Goal: Share content: Share content

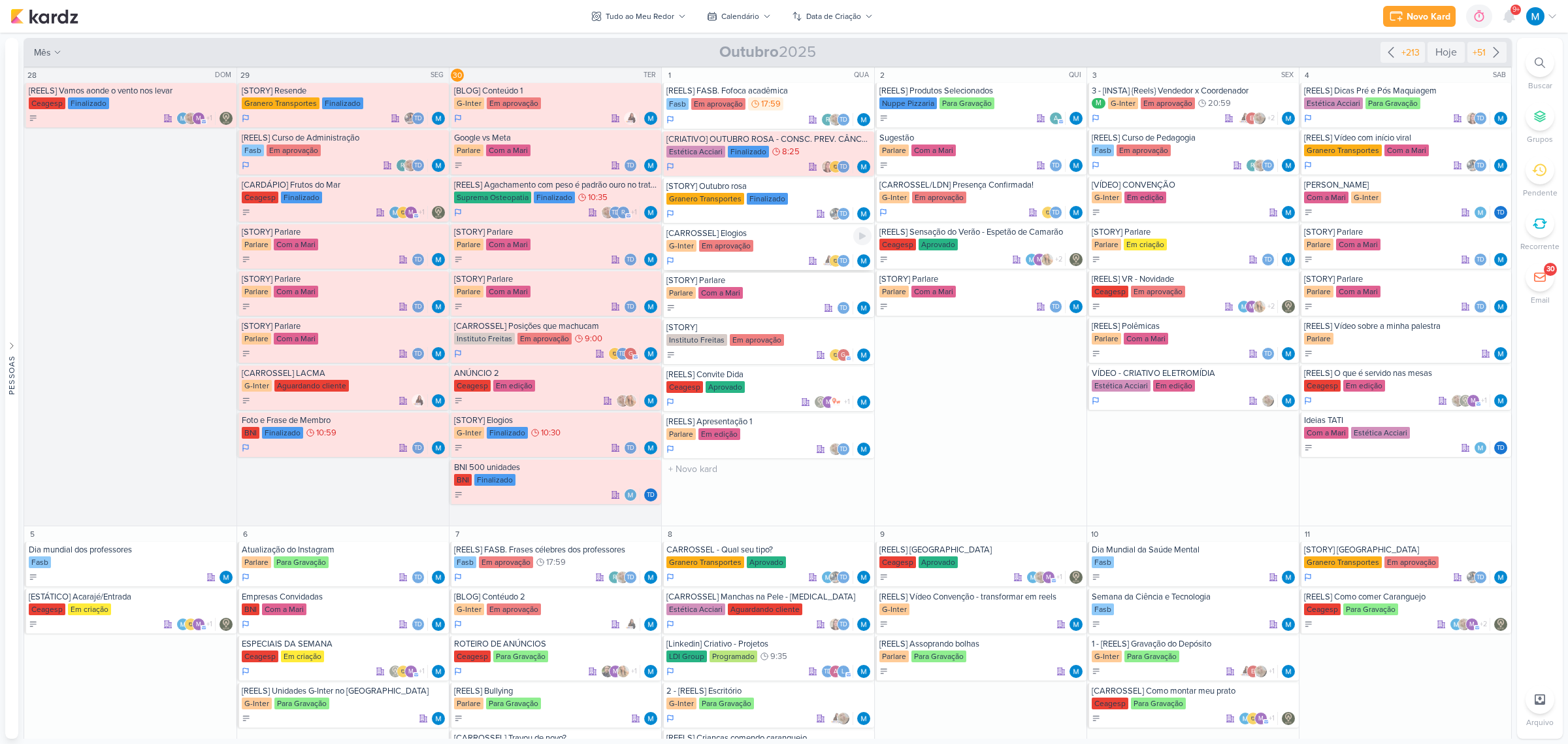
click at [750, 236] on div "[CARROSSEL] Elogios" at bounding box center [768, 234] width 204 height 10
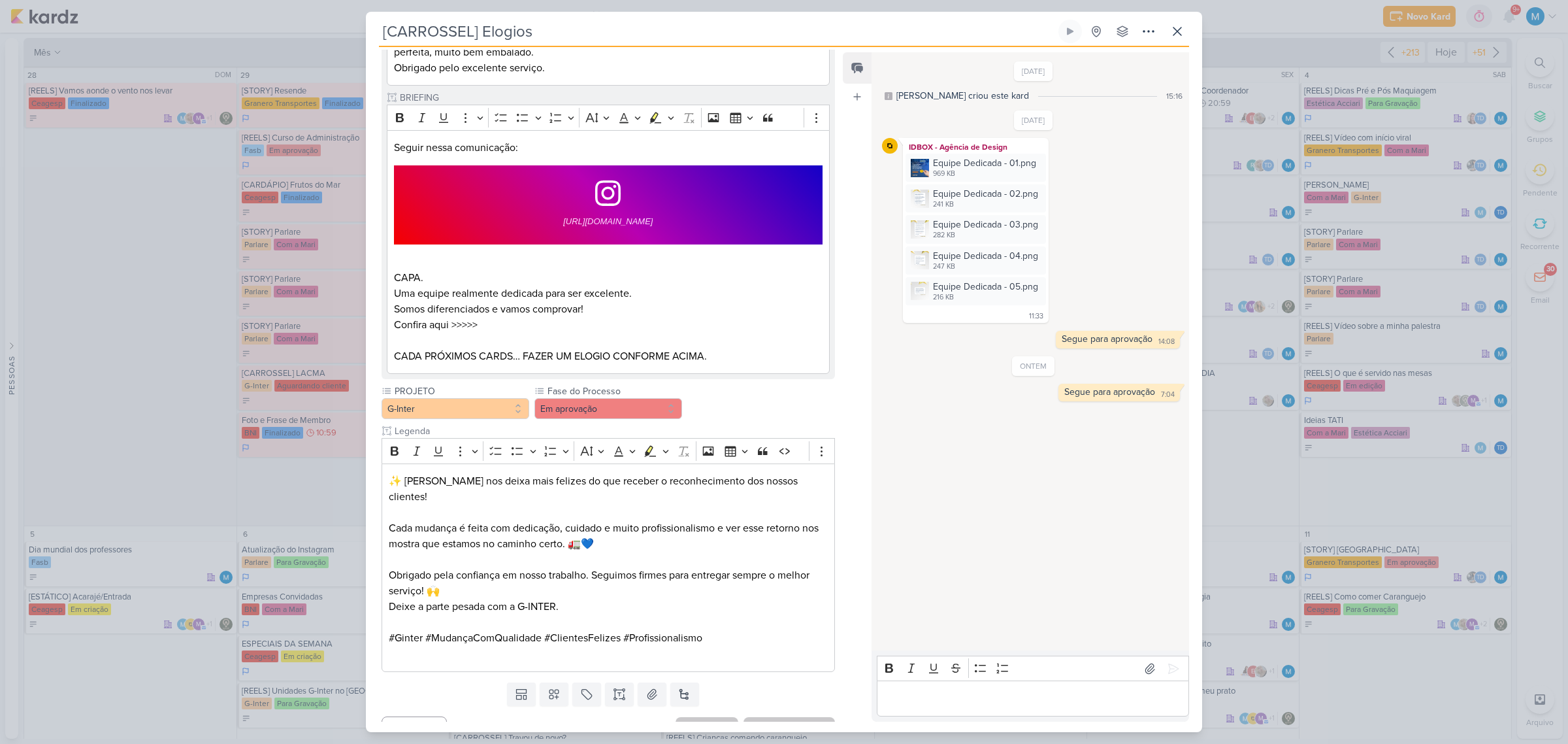
scroll to position [871, 0]
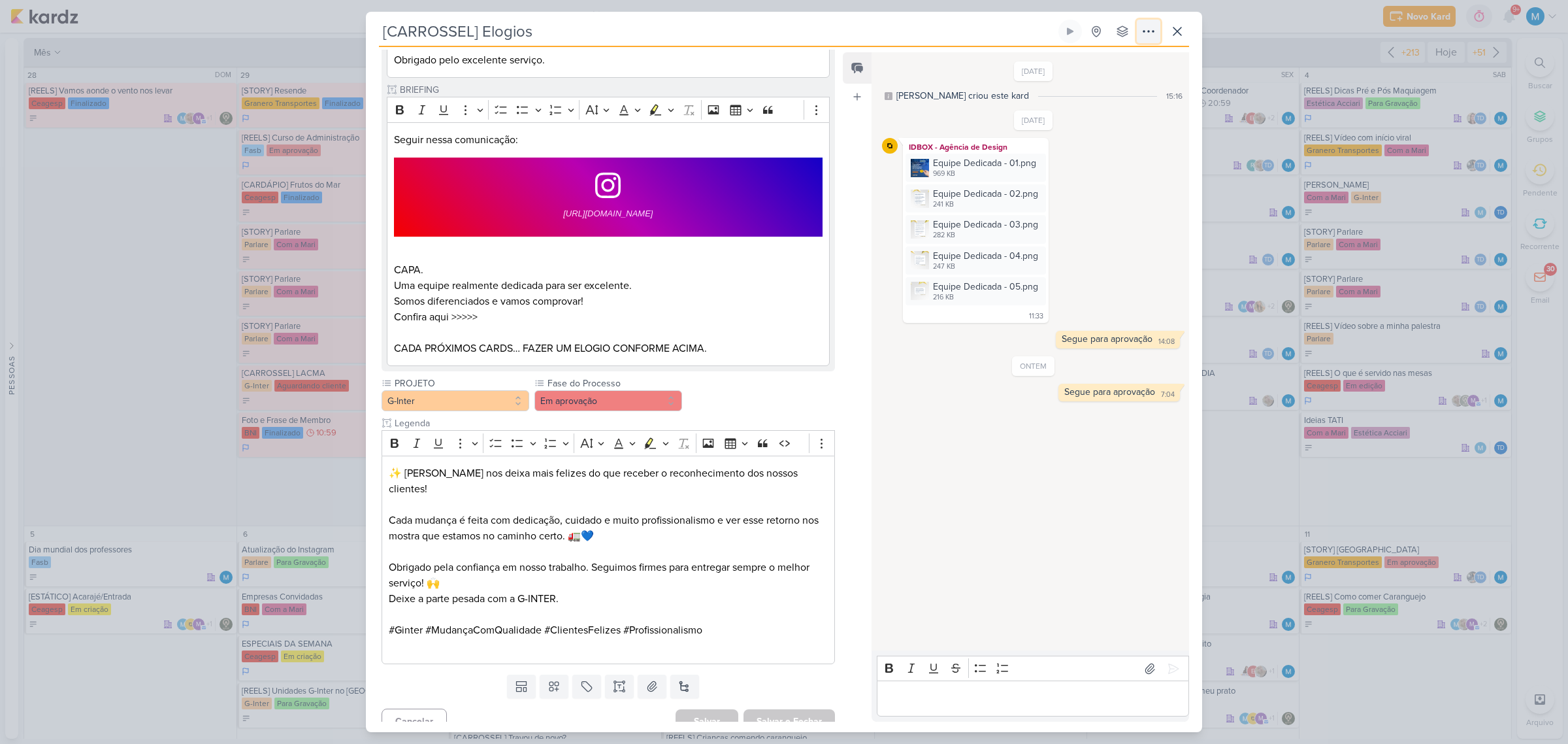
click at [1147, 36] on icon at bounding box center [1149, 31] width 16 height 16
click at [1131, 59] on button "Copiar Link" at bounding box center [1102, 61] width 167 height 22
click at [1179, 34] on icon at bounding box center [1177, 31] width 8 height 8
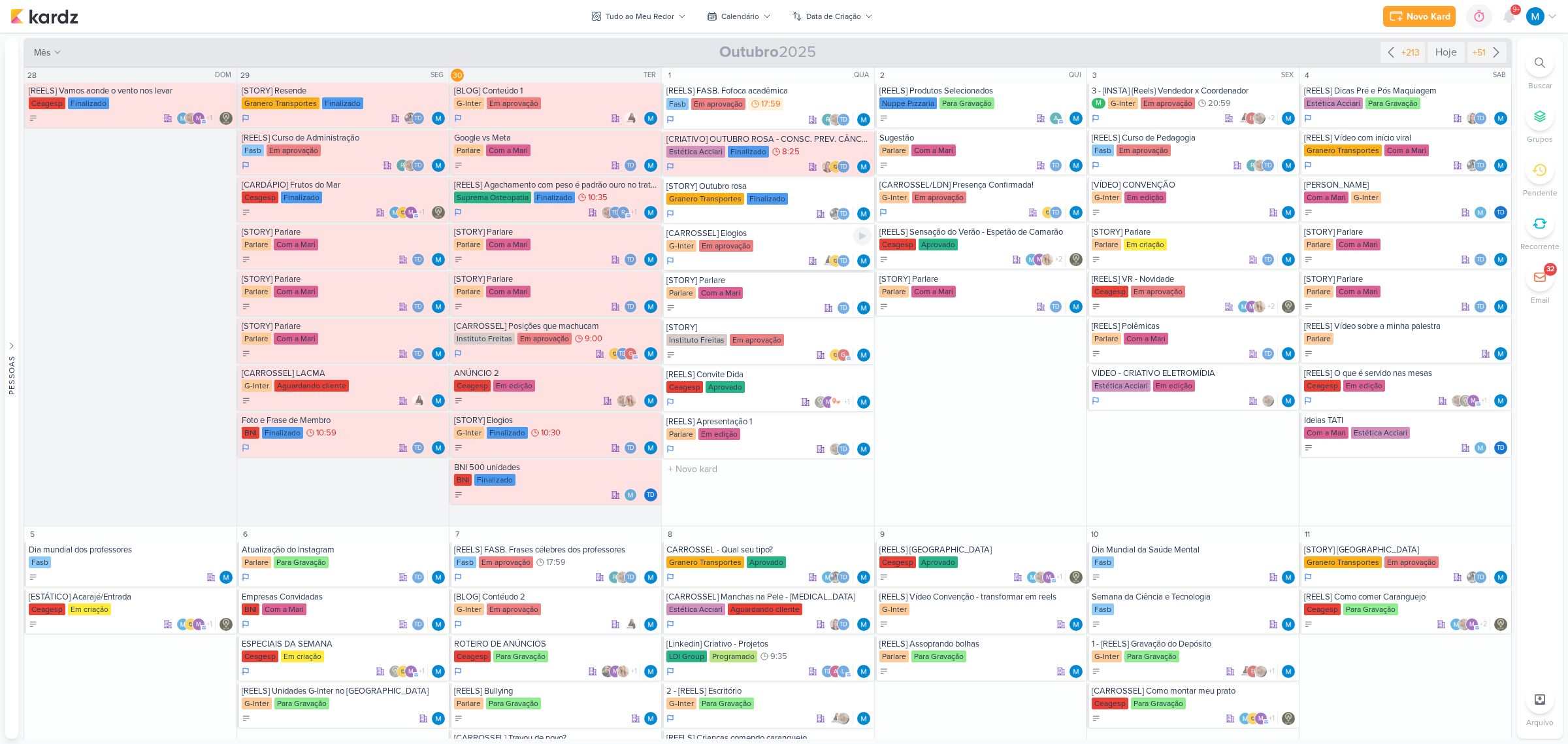
click at [741, 236] on div "[CARROSSEL] Elogios" at bounding box center [768, 234] width 204 height 10
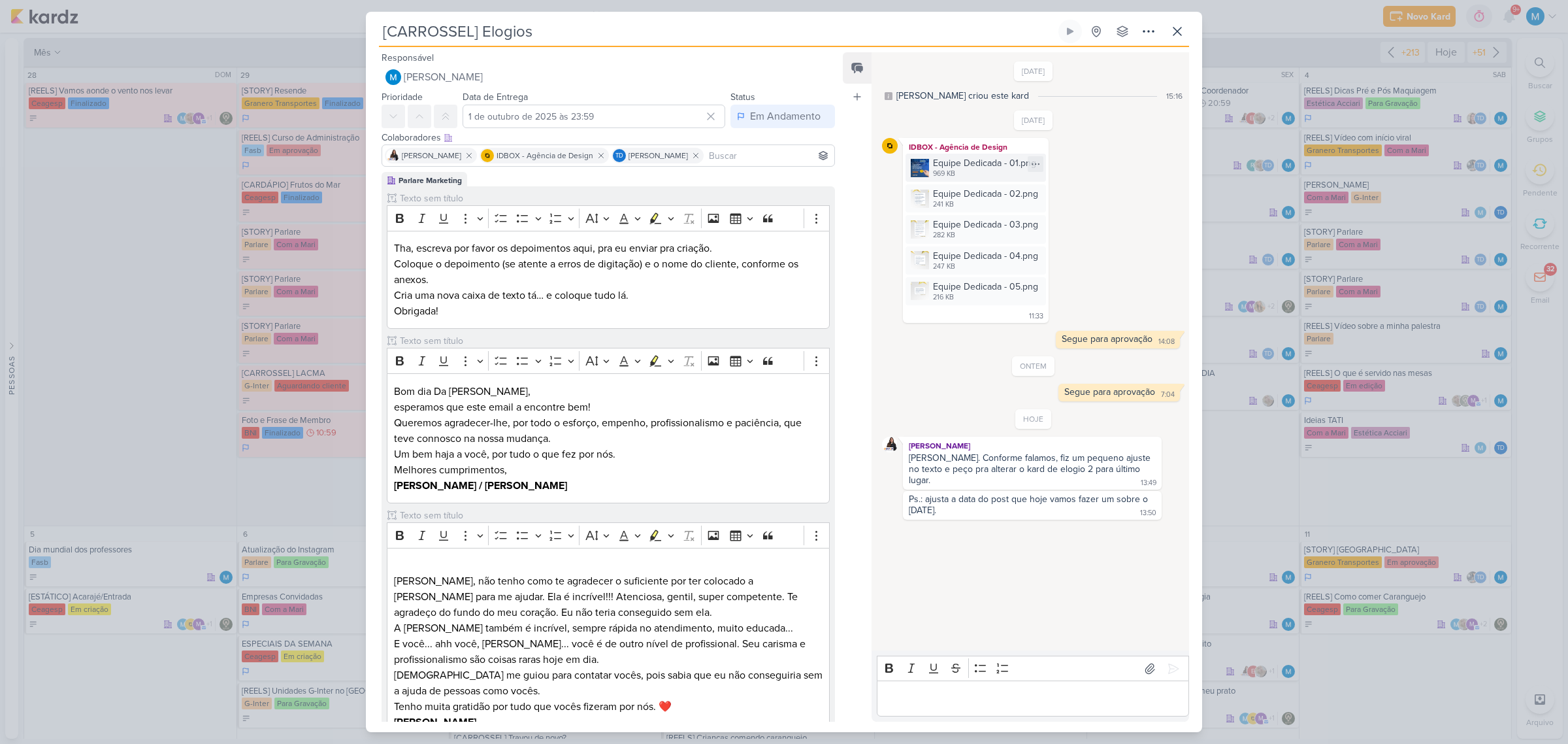
click at [916, 165] on img at bounding box center [919, 168] width 18 height 18
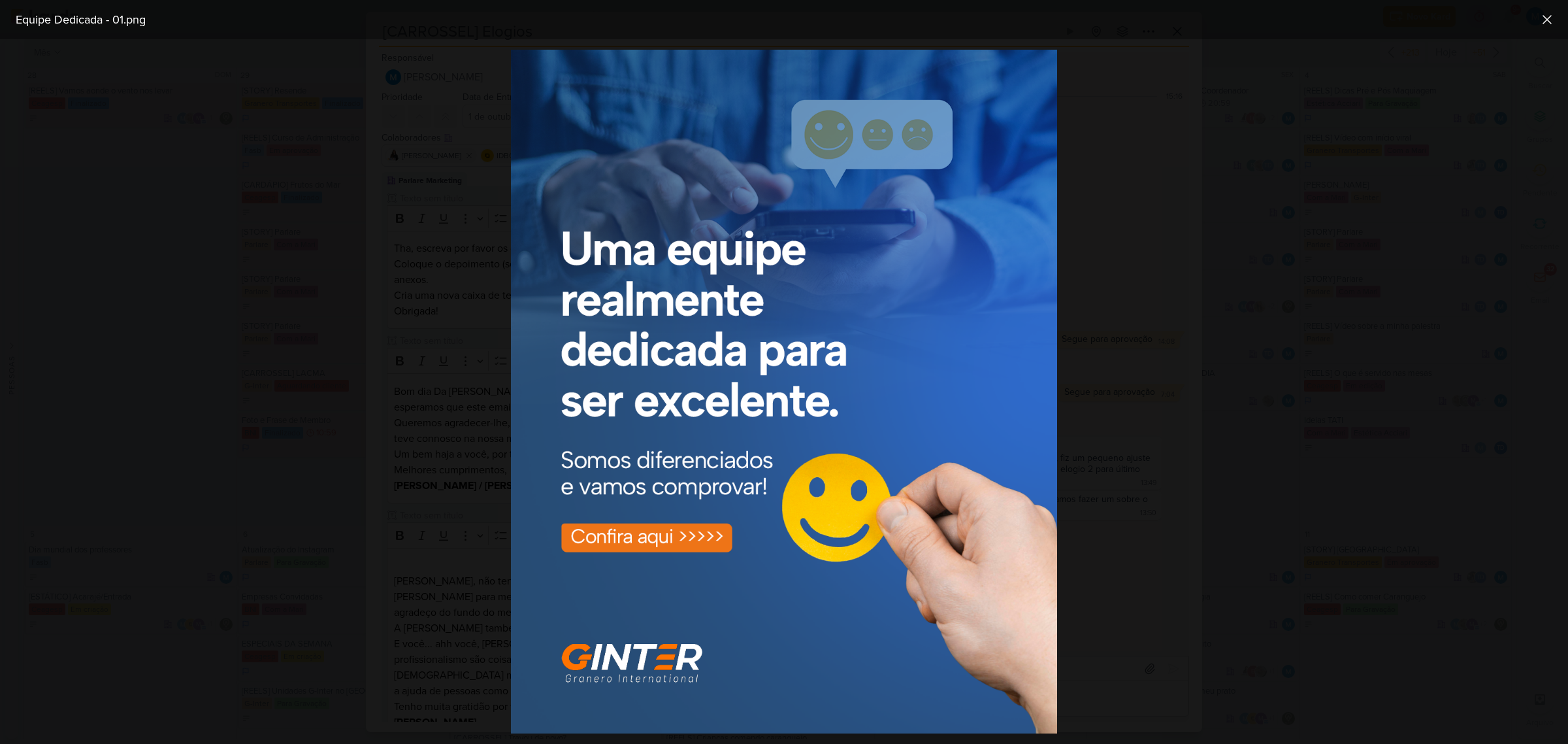
click at [1268, 233] on div at bounding box center [784, 391] width 1568 height 704
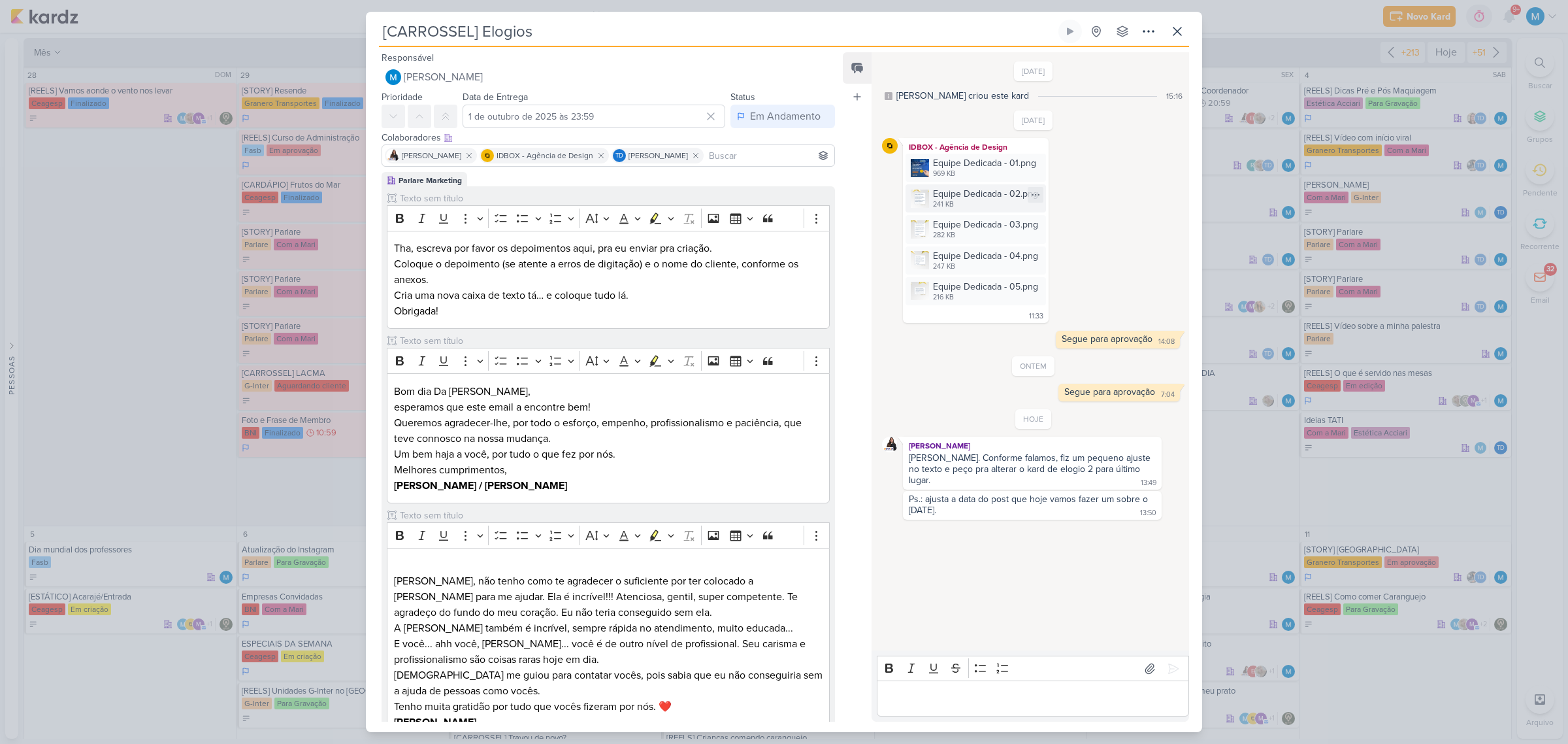
click at [943, 194] on div "Equipe Dedicada - 02.png" at bounding box center [986, 194] width 106 height 14
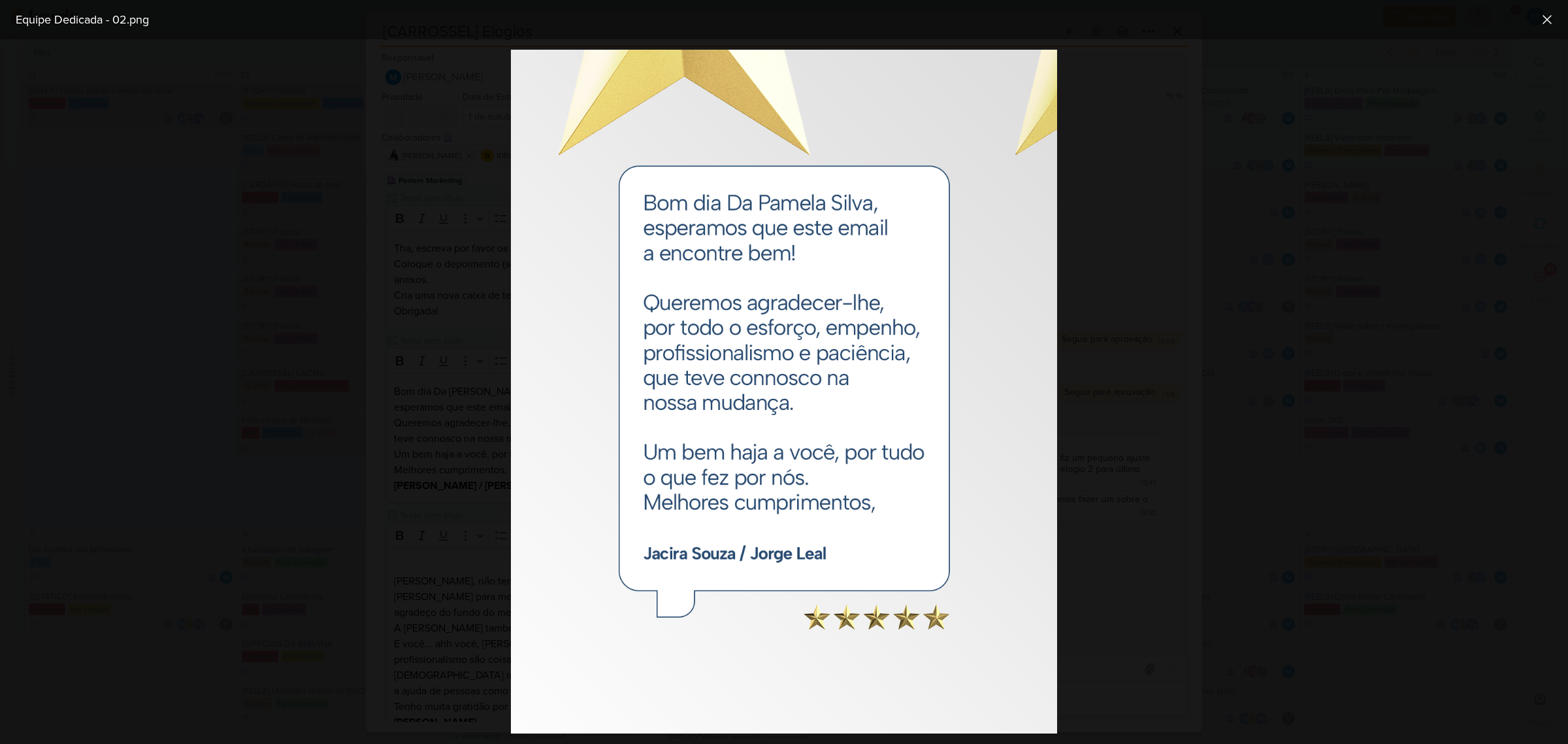
click at [1226, 395] on div at bounding box center [784, 391] width 1568 height 704
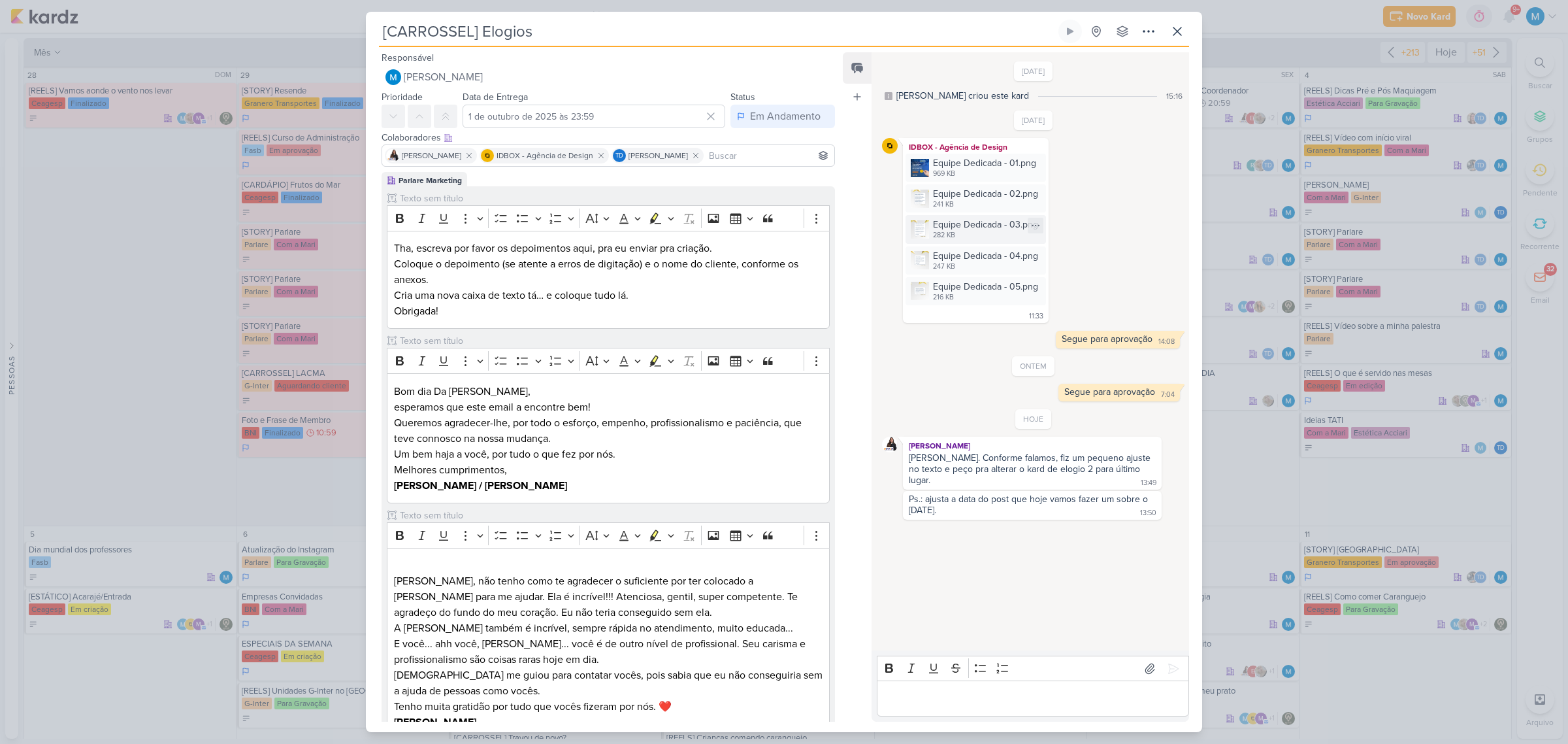
click at [955, 224] on div "Equipe Dedicada - 03.png" at bounding box center [986, 225] width 106 height 14
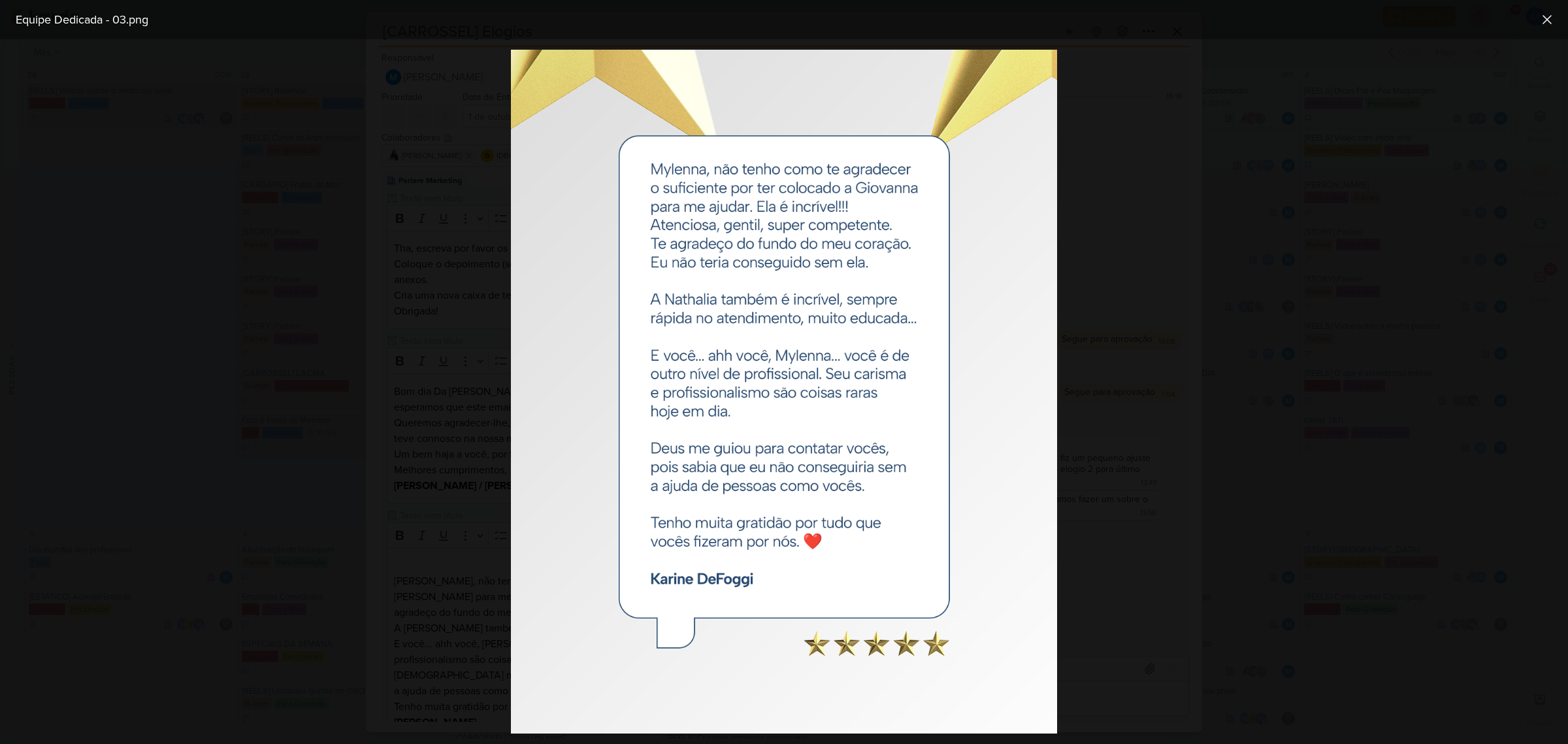
click at [1161, 386] on div at bounding box center [784, 391] width 1568 height 704
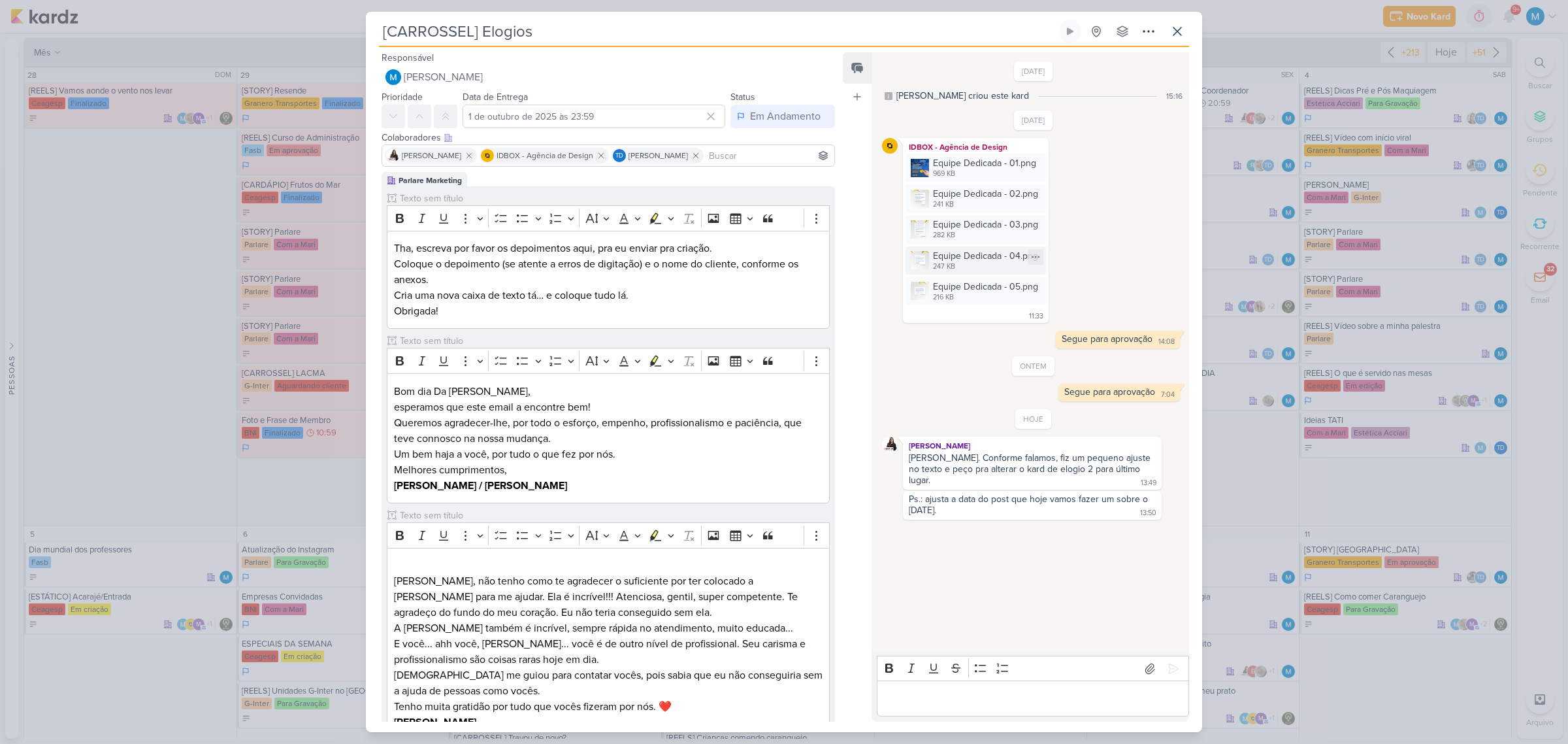
click at [977, 261] on div "Equipe Dedicada - 04.png" at bounding box center [986, 256] width 106 height 14
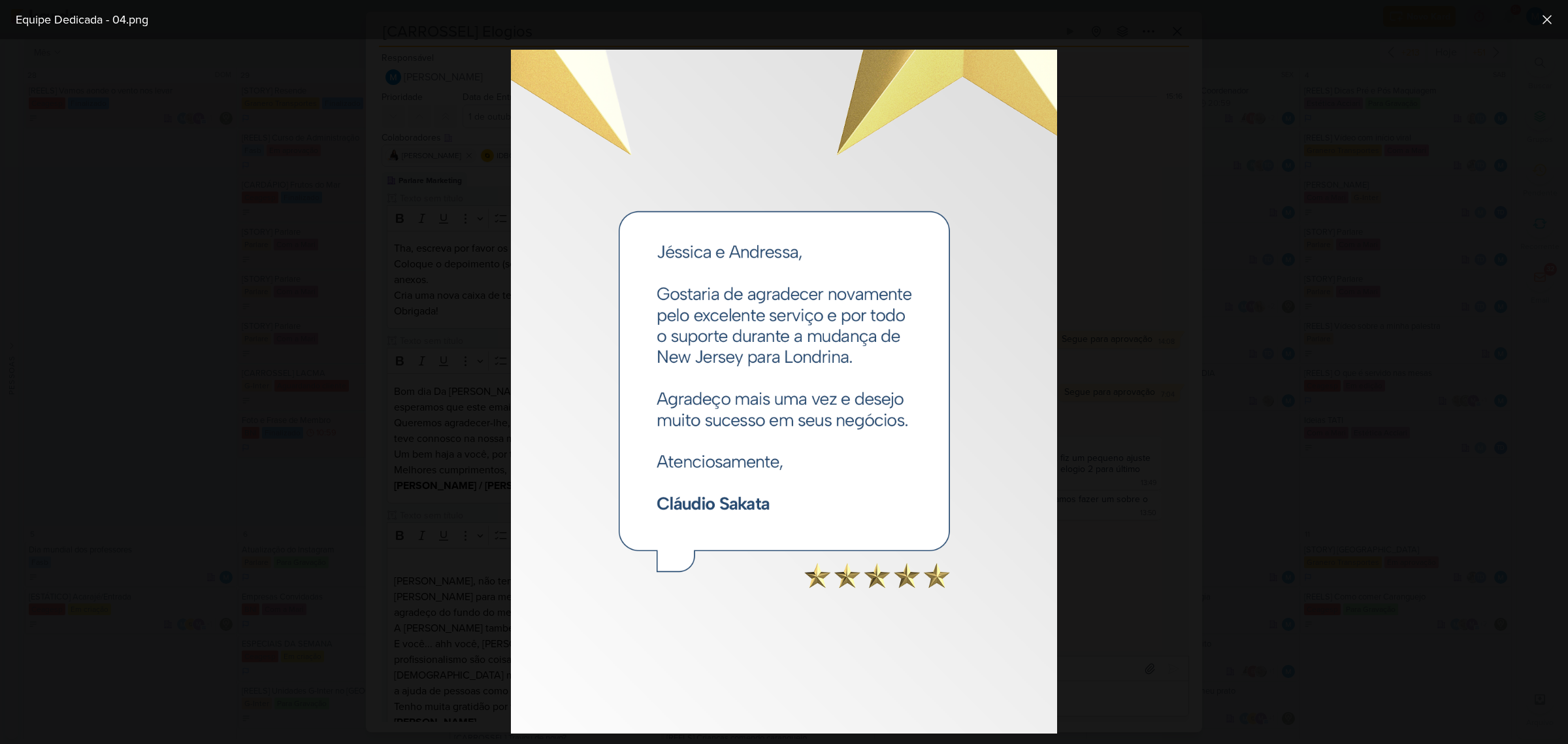
click at [1167, 386] on div at bounding box center [784, 391] width 1568 height 704
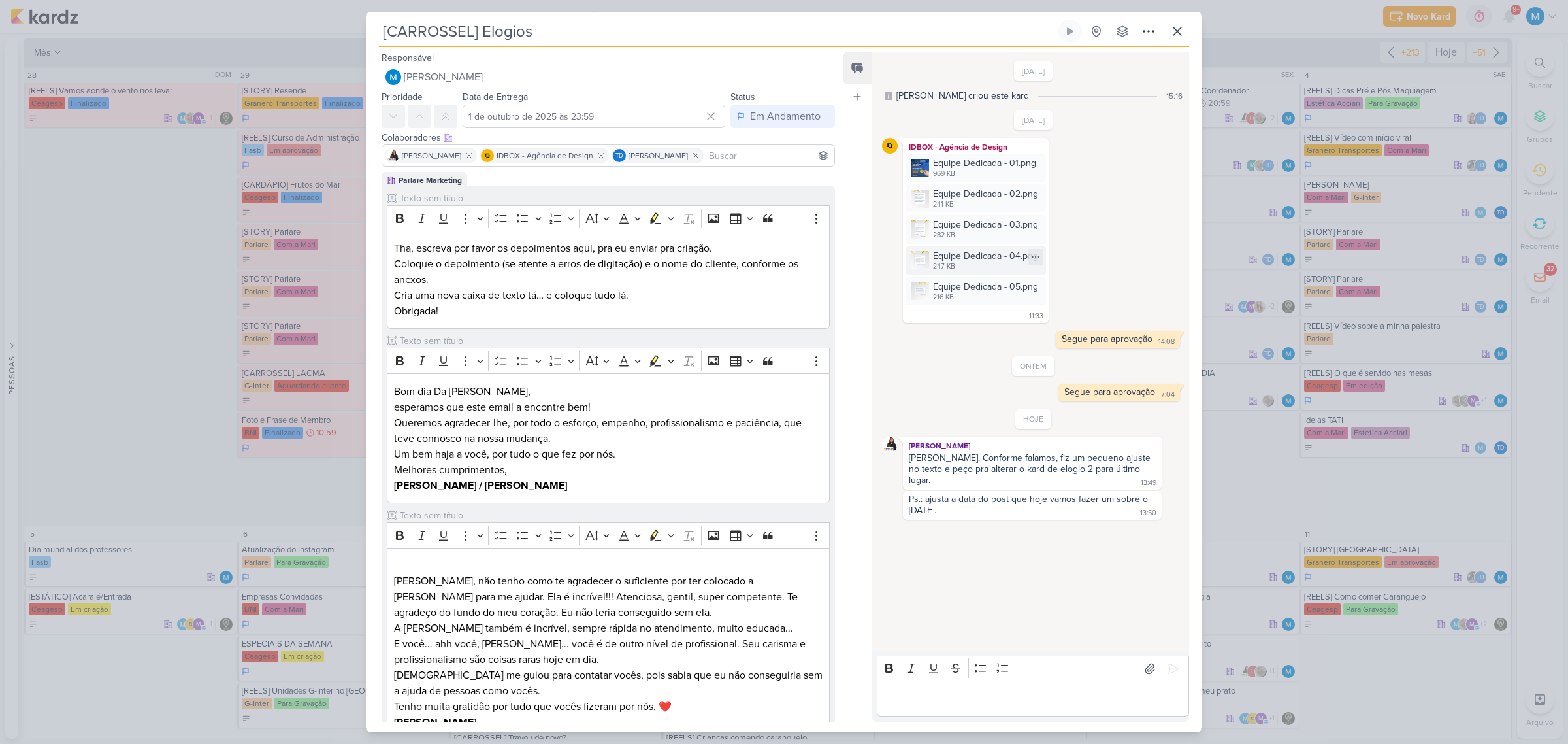
click at [980, 273] on div "Equipe Dedicada - 04.png 247 KB" at bounding box center [976, 260] width 140 height 28
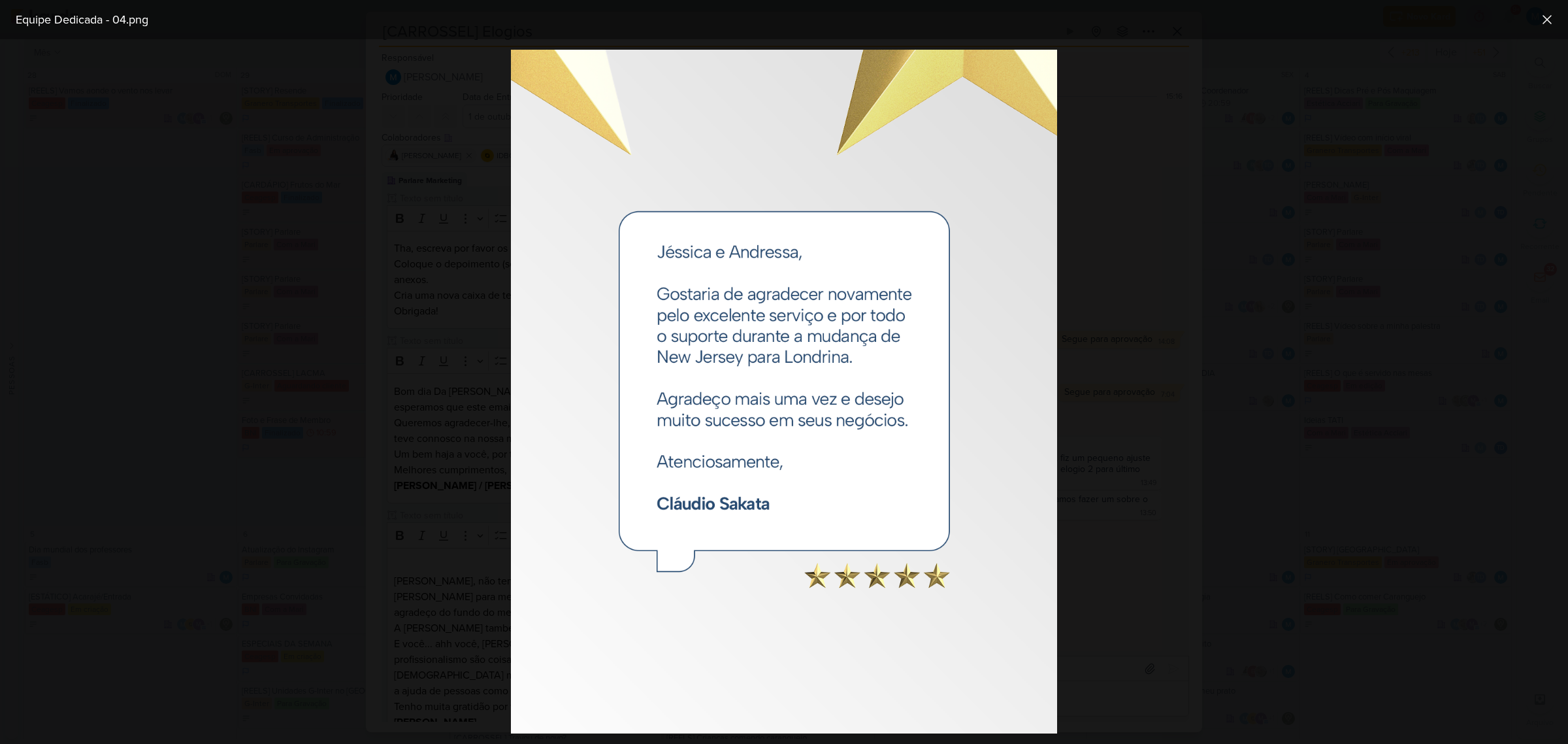
click at [1224, 502] on div at bounding box center [784, 391] width 1568 height 704
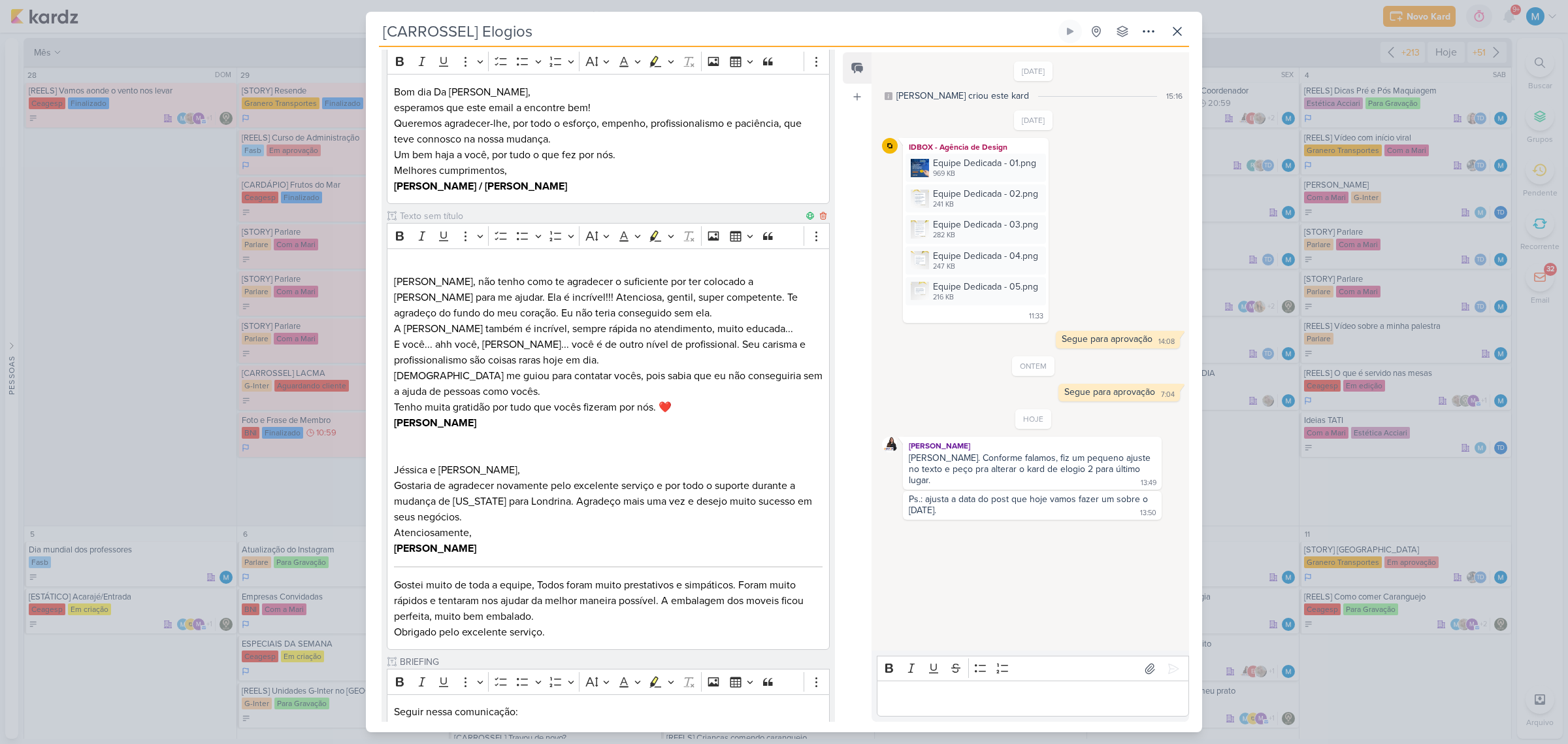
scroll to position [0, 0]
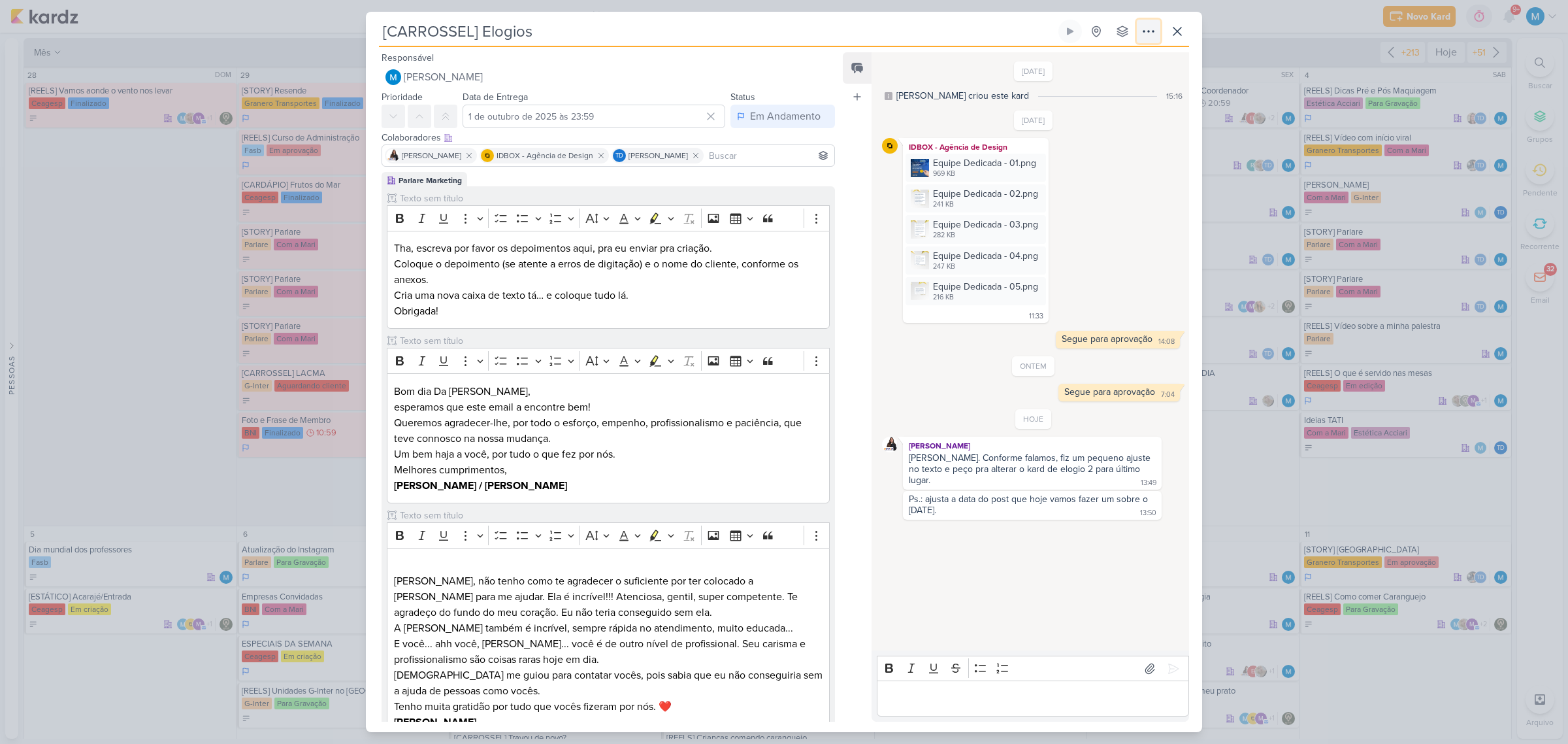
click at [1149, 22] on button at bounding box center [1148, 31] width 23 height 23
click at [1091, 64] on div "Copiar Link" at bounding box center [1068, 61] width 45 height 14
click at [1178, 33] on icon at bounding box center [1177, 31] width 8 height 8
